Goal: Find specific page/section: Find specific page/section

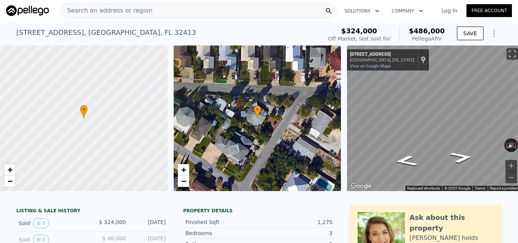
click at [240, 6] on div "Search an address or region" at bounding box center [199, 10] width 276 height 15
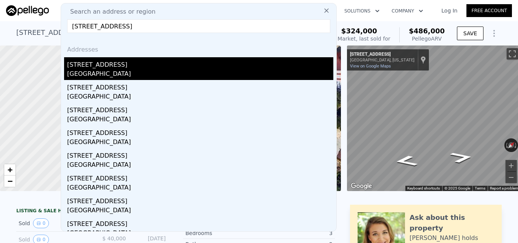
type input "[STREET_ADDRESS]"
click at [178, 67] on div "[STREET_ADDRESS]" at bounding box center [200, 63] width 266 height 12
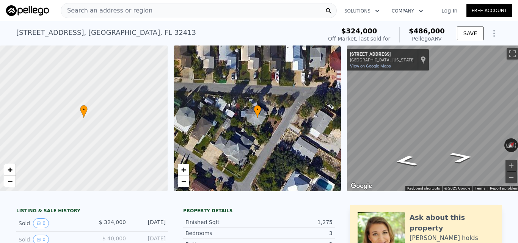
click at [292, 8] on div "Search an address or region" at bounding box center [199, 10] width 276 height 15
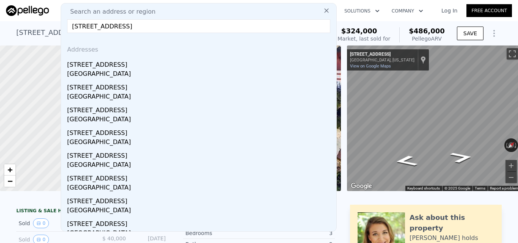
click at [192, 27] on input "[STREET_ADDRESS]" at bounding box center [198, 26] width 263 height 14
type input "[STREET_ADDRESS]"
click at [189, 24] on input "[STREET_ADDRESS]" at bounding box center [198, 26] width 263 height 14
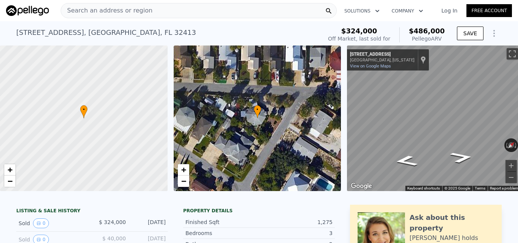
click at [40, 18] on div "Search an address or region Solutions Company Open main menu Log In Free Account" at bounding box center [259, 11] width 506 height 18
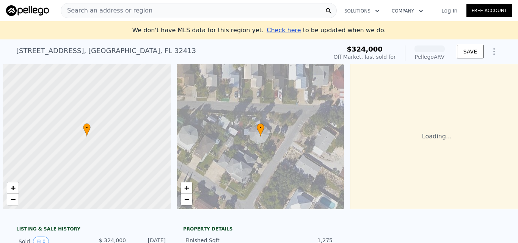
scroll to position [0, 3]
